Goal: Information Seeking & Learning: Find specific fact

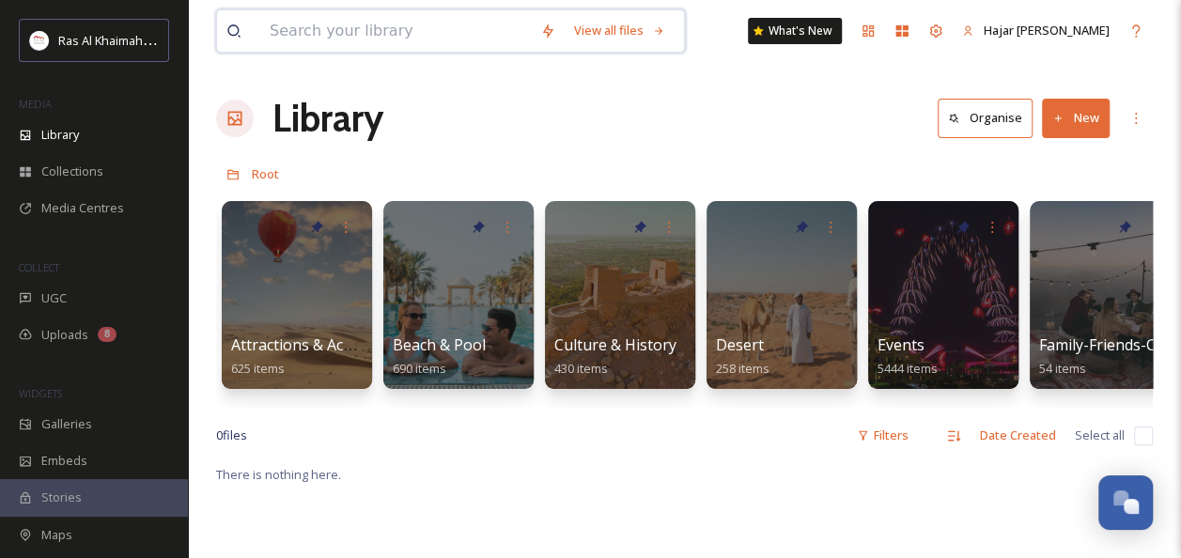
click at [342, 35] on input at bounding box center [395, 30] width 271 height 41
paste input "Suwaidi Pearl Farm traditional boat"
type input "Suwaidi Pearl Farm traditional boat"
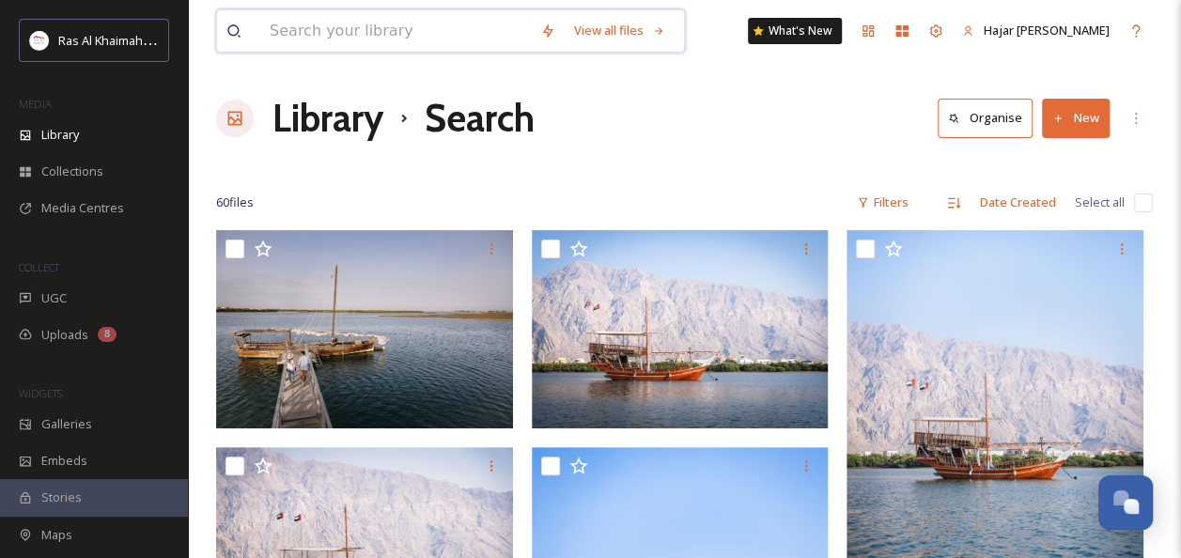
click at [464, 34] on input at bounding box center [395, 30] width 271 height 41
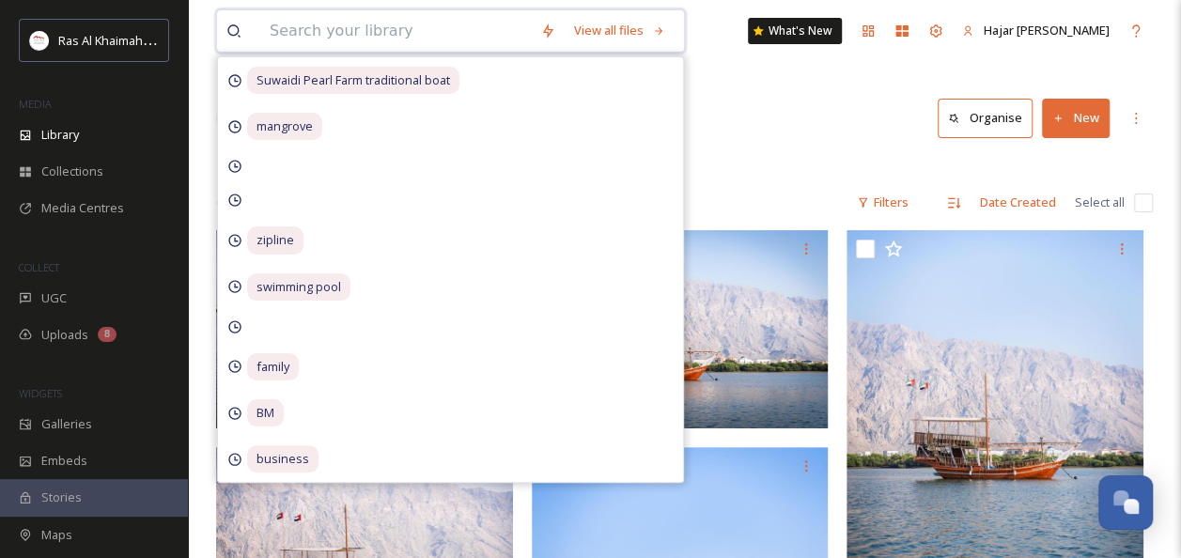
paste input "Suwaidi Pearl Farm traditional boat"
type input "Suwaidi Pearl Farm traditional boat"
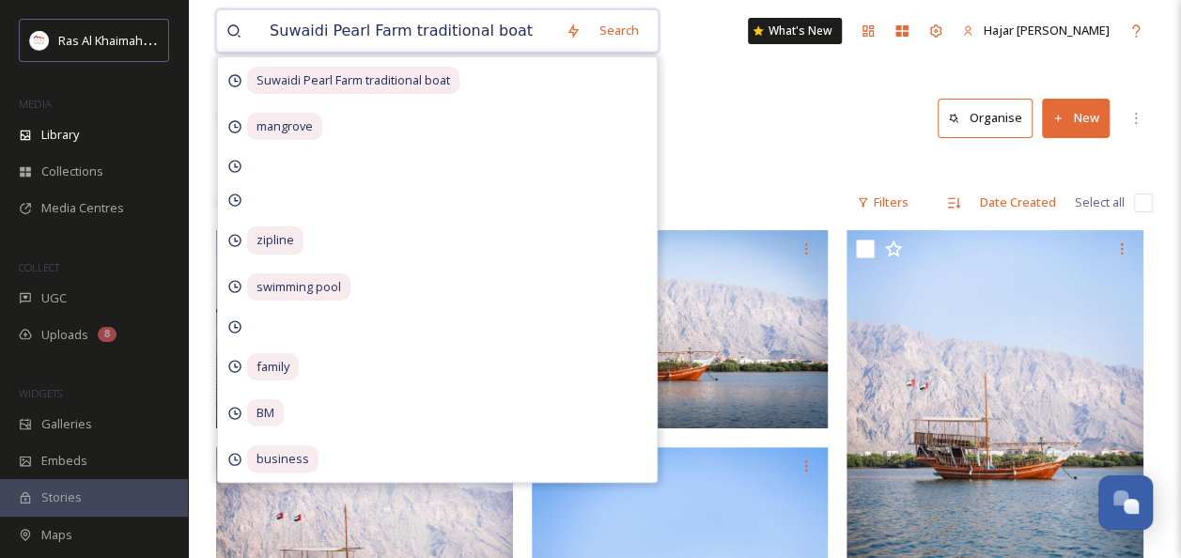
click at [464, 34] on input "Suwaidi Pearl Farm traditional boat" at bounding box center [408, 30] width 296 height 41
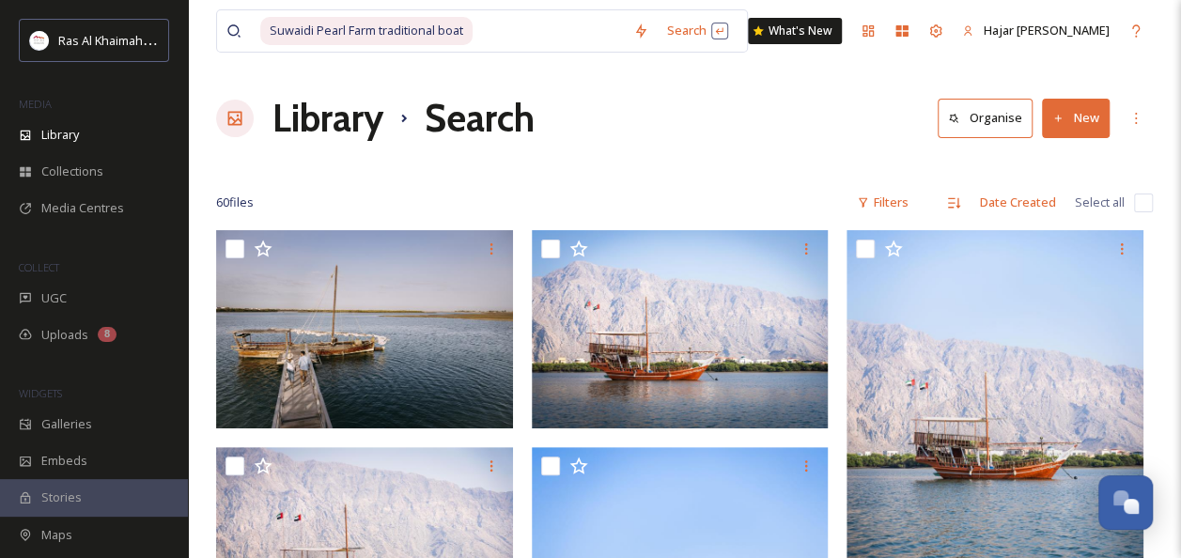
click at [866, 126] on div "Library Search Organise New" at bounding box center [684, 118] width 936 height 56
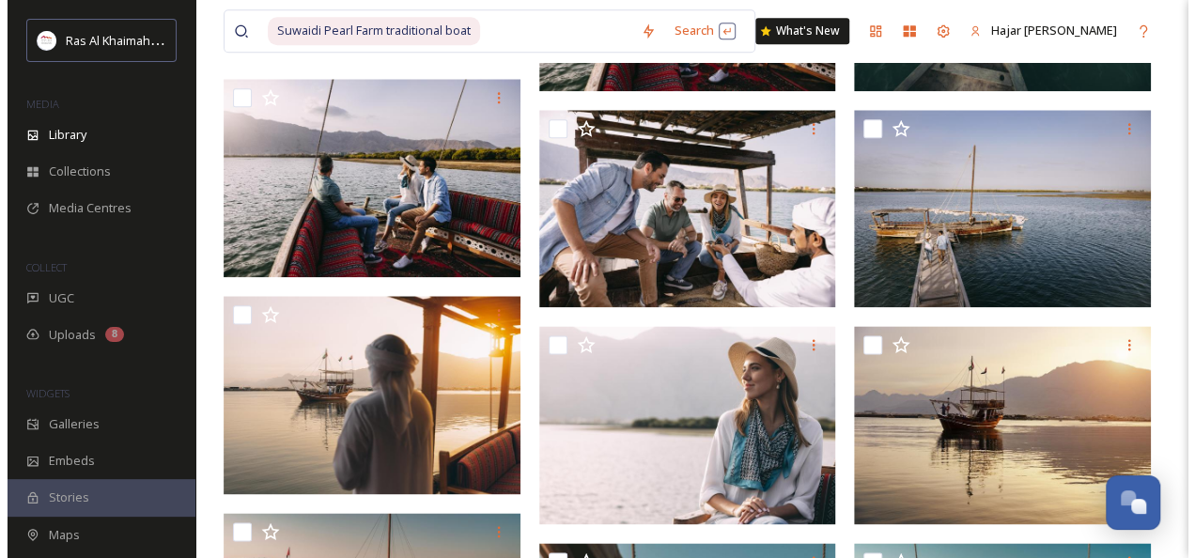
scroll to position [1073, 0]
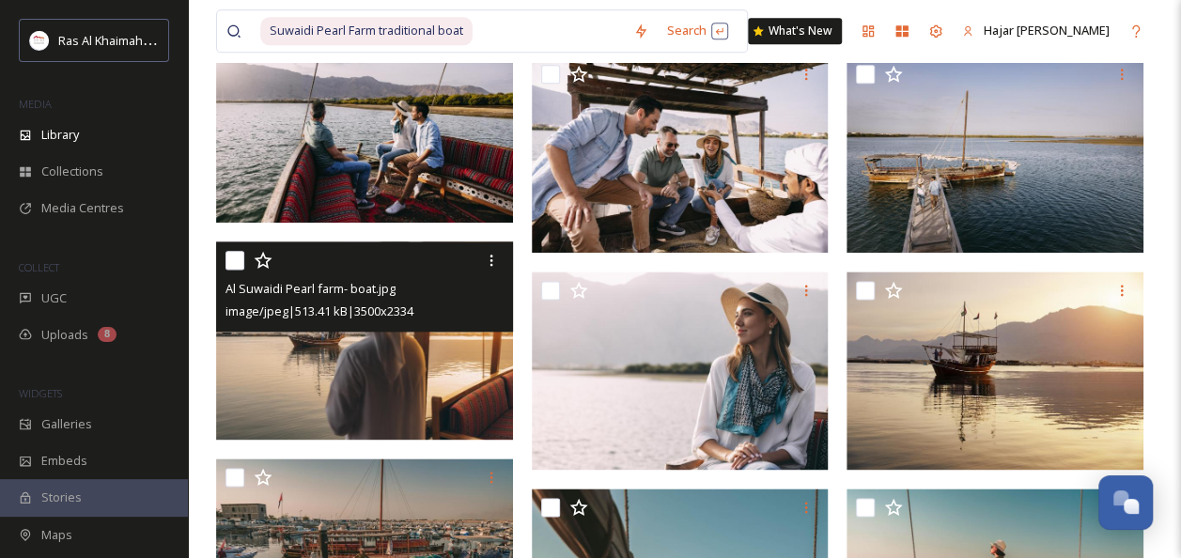
click at [377, 336] on img at bounding box center [364, 340] width 297 height 198
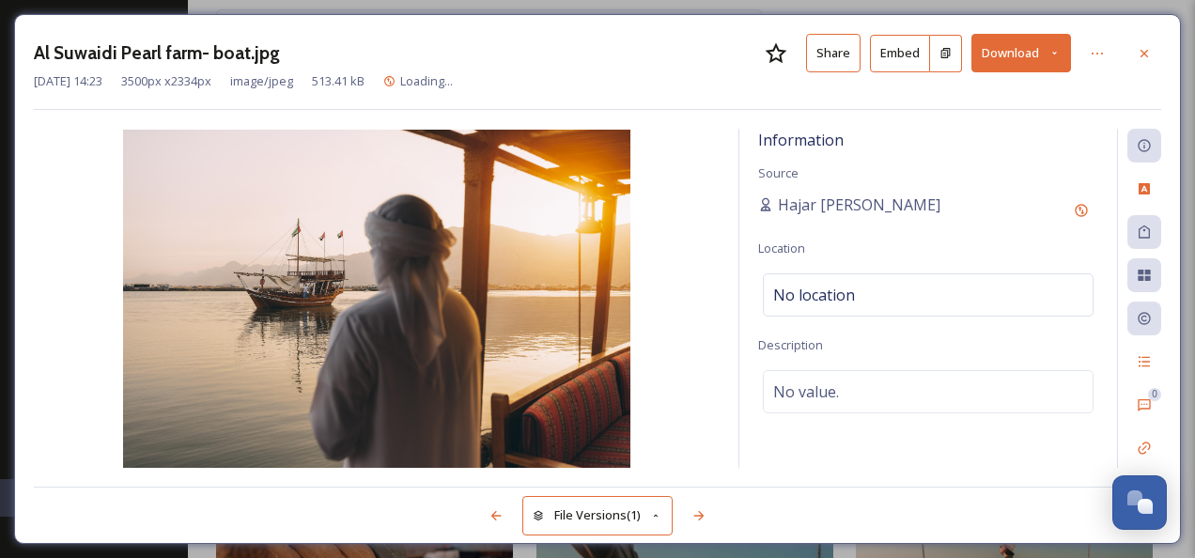
click at [845, 41] on button "Share" at bounding box center [833, 53] width 54 height 39
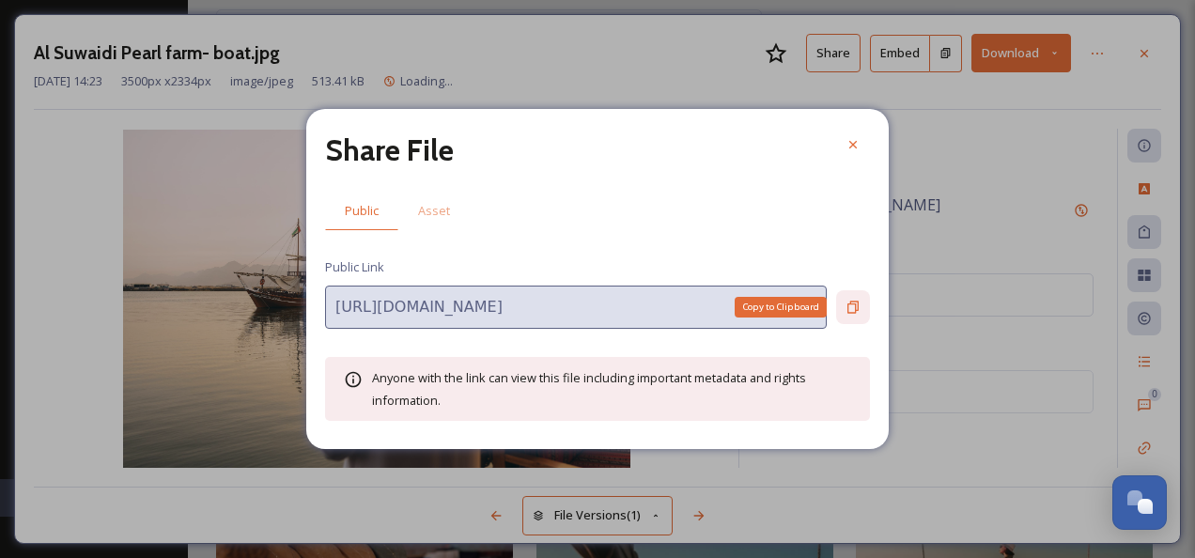
click at [847, 311] on icon at bounding box center [852, 307] width 15 height 15
